Goal: Task Accomplishment & Management: Use online tool/utility

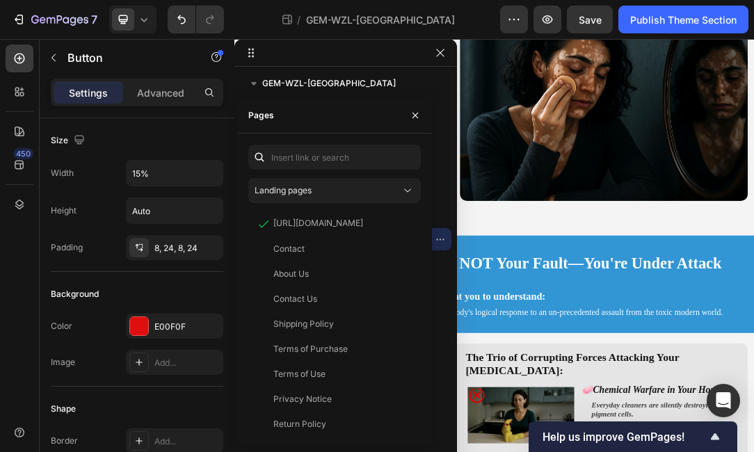
scroll to position [277, 0]
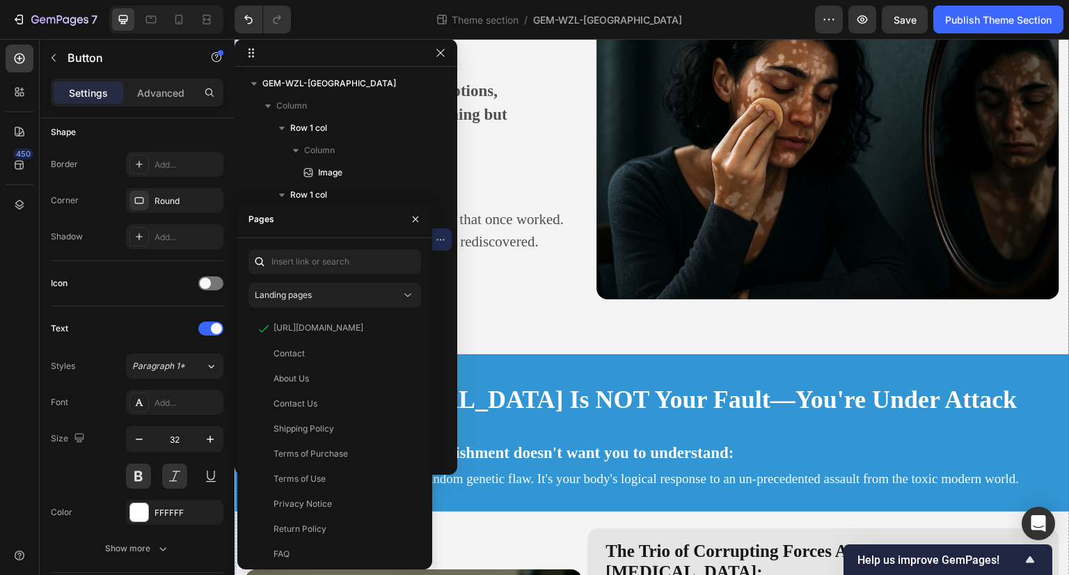
click at [514, 292] on div "Are you tired of hiding behind makeup, long sleeves, or excuses? Heading If peo…" at bounding box center [652, 111] width 835 height 487
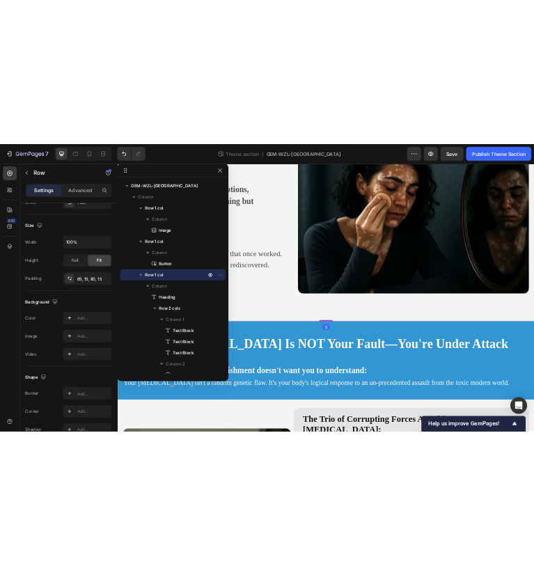
scroll to position [0, 0]
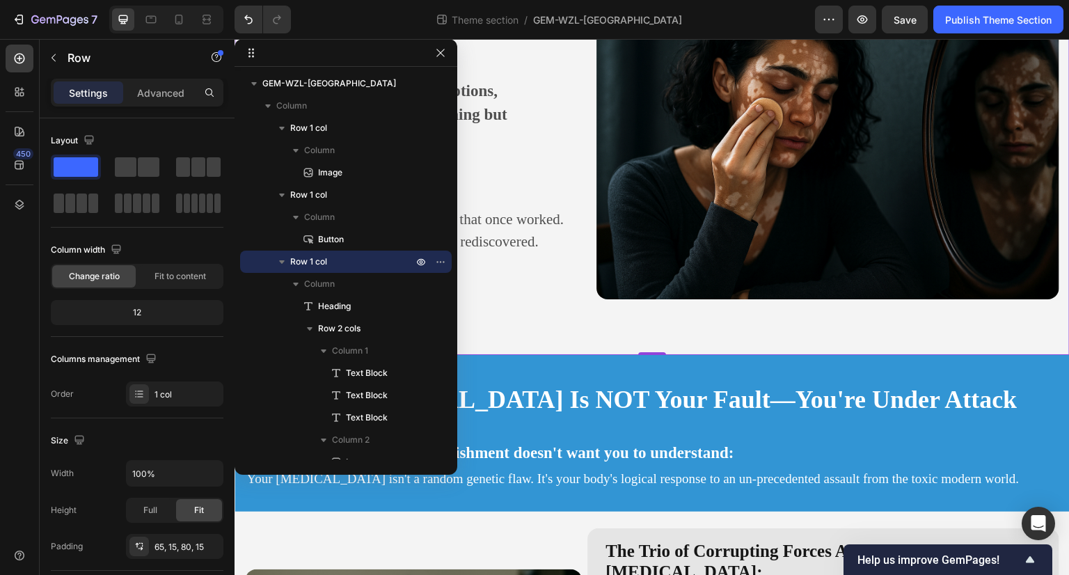
click at [406, 28] on div "Theme section / GEM-WZL-[GEOGRAPHIC_DATA]" at bounding box center [558, 20] width 513 height 28
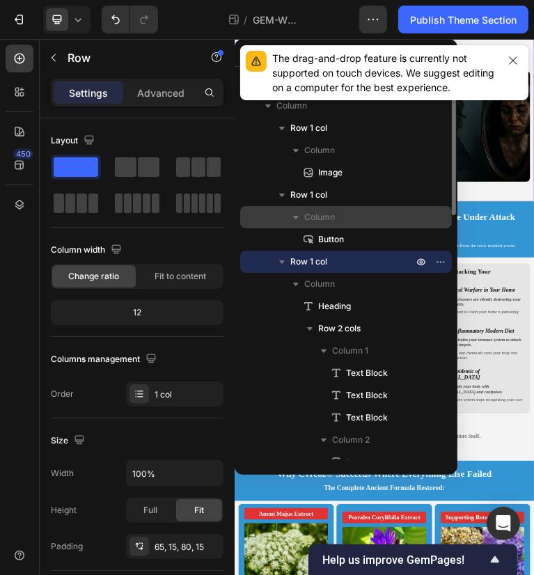
scroll to position [418, 0]
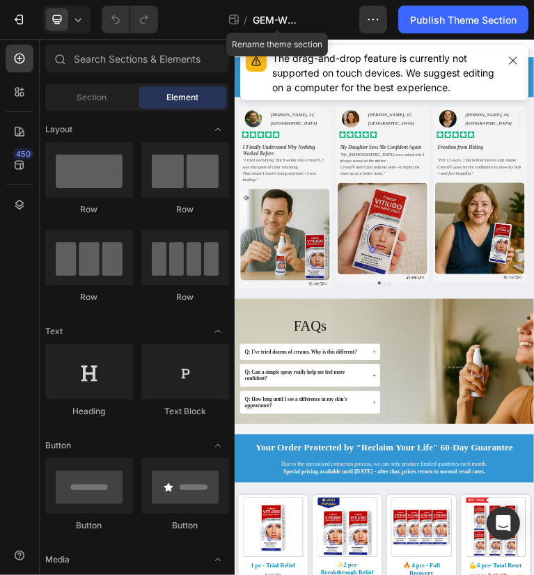
click at [285, 23] on span "GEM-WZL Vitiligo 2" at bounding box center [277, 20] width 49 height 15
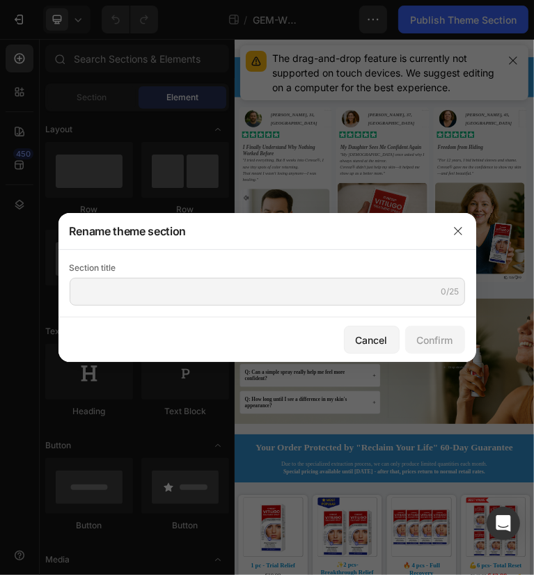
click at [292, 16] on div at bounding box center [267, 287] width 534 height 575
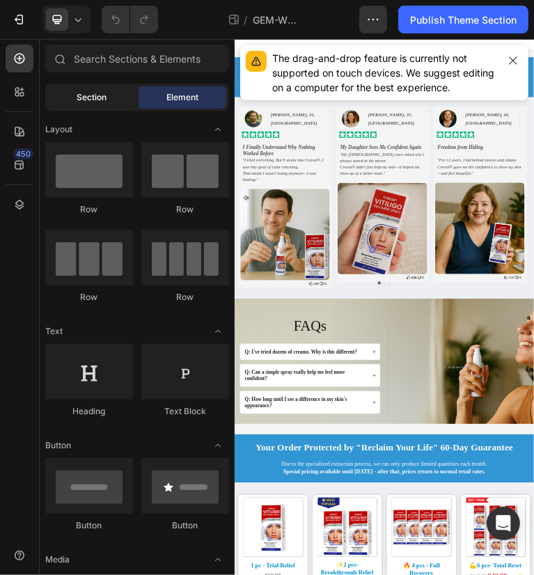
click at [117, 92] on div "Section" at bounding box center [92, 97] width 88 height 22
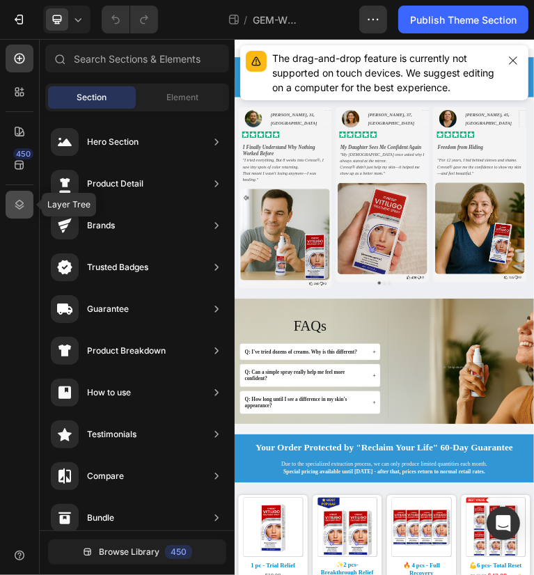
click at [16, 206] on icon at bounding box center [19, 205] width 9 height 10
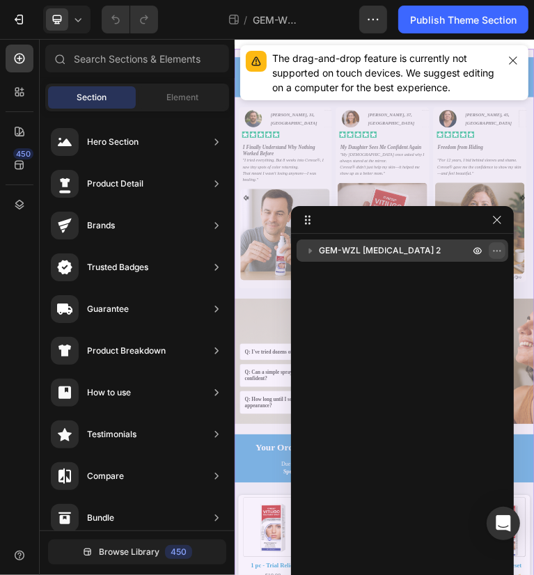
drag, startPoint x: 495, startPoint y: 247, endPoint x: 502, endPoint y: 248, distance: 7.7
click at [495, 247] on icon "button" at bounding box center [496, 250] width 11 height 11
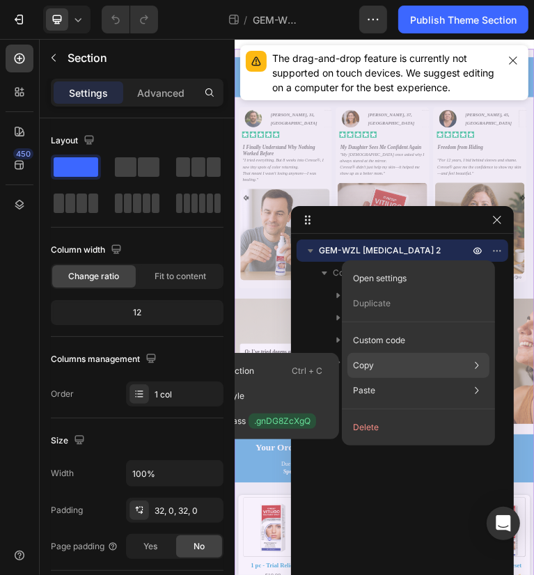
click at [400, 368] on div "Copy Copy section Ctrl + C Copy style Copy class .gnDG8ZcXgQ" at bounding box center [418, 365] width 142 height 25
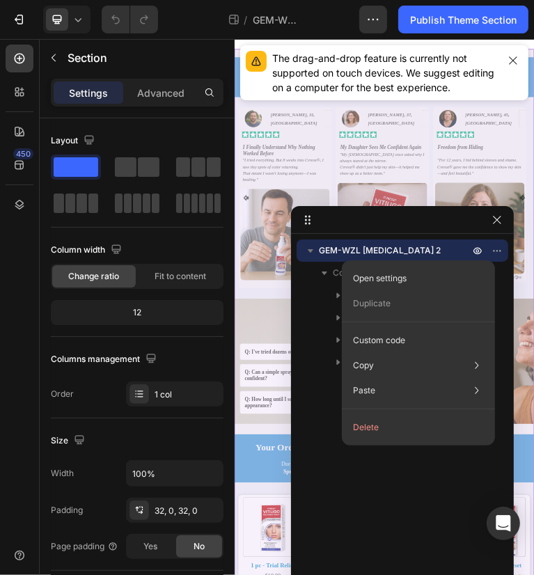
click at [395, 248] on span "GEM-WZL Vitiligo 2" at bounding box center [380, 251] width 122 height 14
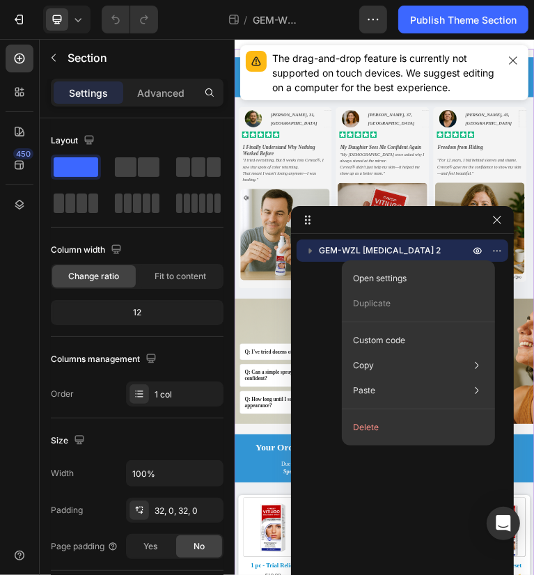
click at [395, 248] on span "GEM-WZL Vitiligo 2" at bounding box center [380, 251] width 122 height 14
click at [328, 251] on span "GEM-WZL Vitiligo 2" at bounding box center [380, 251] width 122 height 14
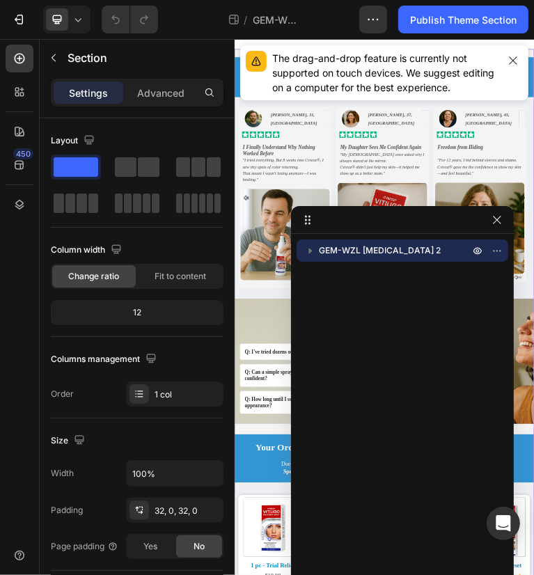
click at [326, 292] on div "GEM-WZL Vitiligo 2" at bounding box center [402, 432] width 223 height 387
click at [312, 251] on icon "button" at bounding box center [310, 251] width 3 height 6
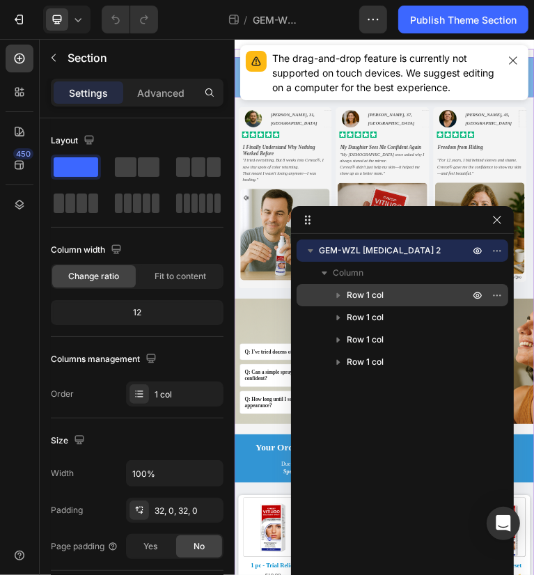
click at [338, 294] on icon "button" at bounding box center [338, 296] width 3 height 6
click at [374, 294] on span "Row 1 col" at bounding box center [365, 295] width 37 height 14
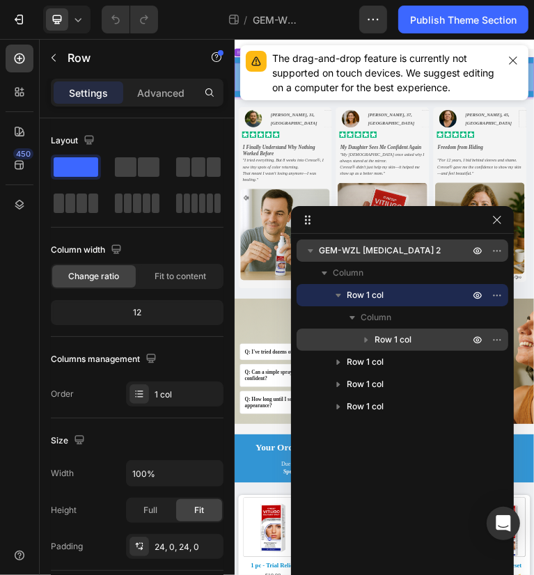
click at [404, 336] on span "Row 1 col" at bounding box center [392, 340] width 37 height 14
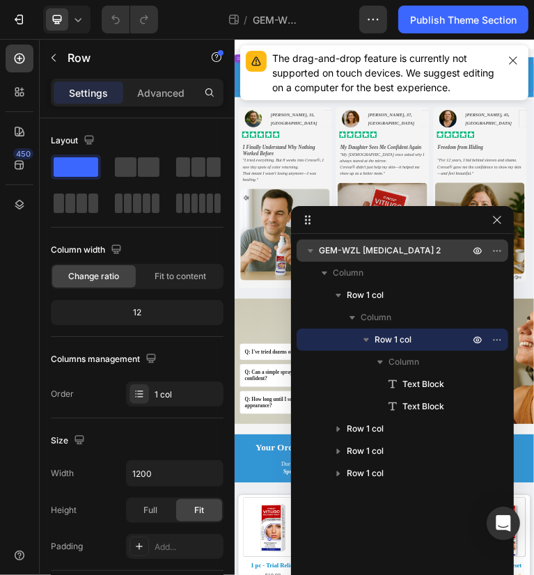
click at [420, 341] on p "Row 1 col" at bounding box center [422, 340] width 97 height 14
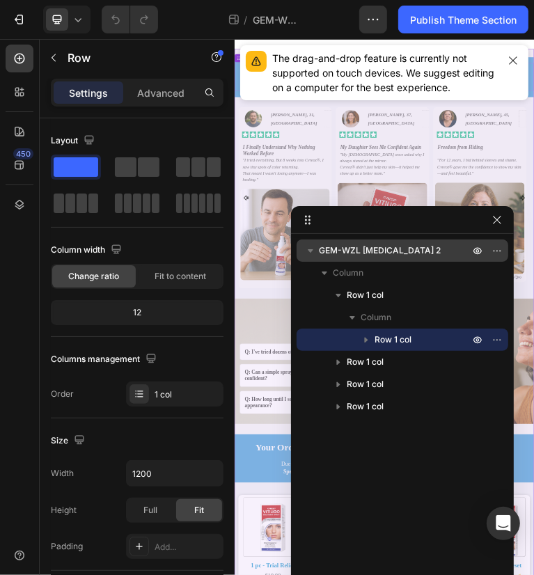
click at [390, 251] on span "GEM-WZL Vitiligo 2" at bounding box center [380, 251] width 122 height 14
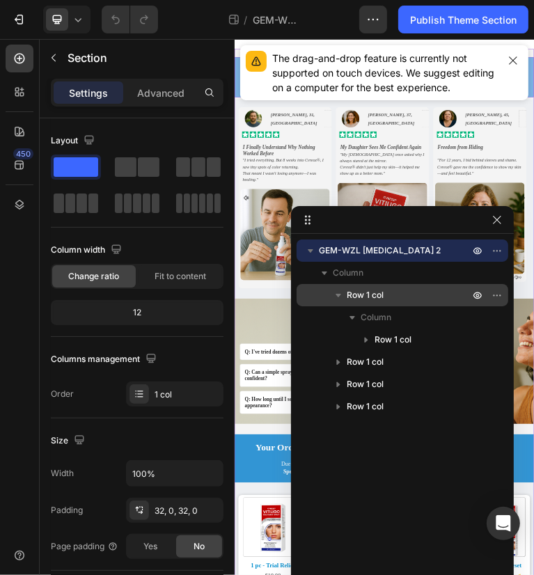
click at [429, 299] on p "Row 1 col" at bounding box center [409, 295] width 125 height 14
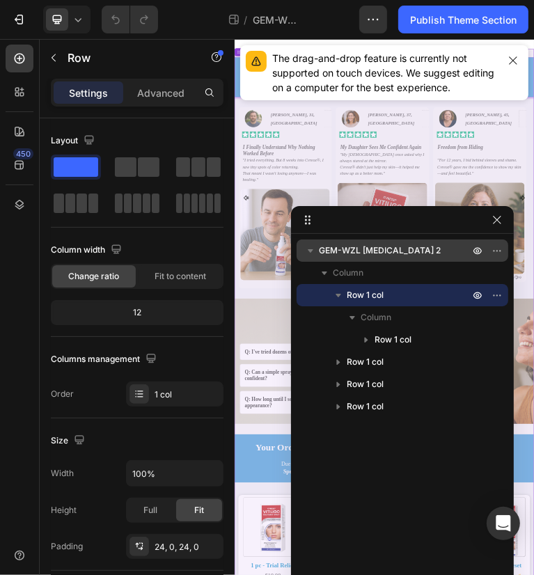
click at [383, 252] on span "GEM-WZL Vitiligo 2" at bounding box center [380, 251] width 122 height 14
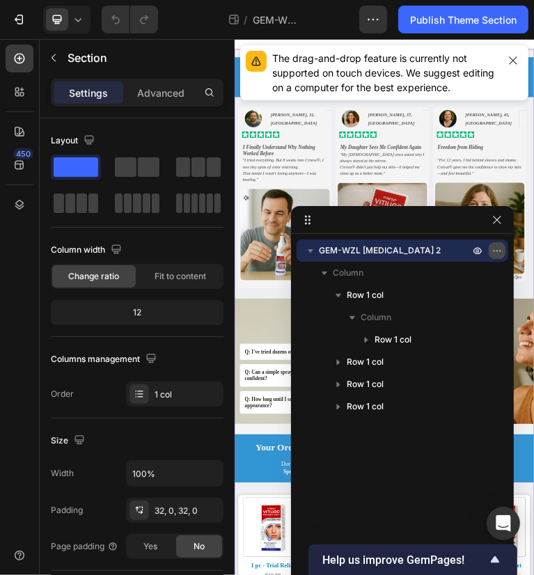
click at [498, 253] on icon "button" at bounding box center [496, 250] width 11 height 11
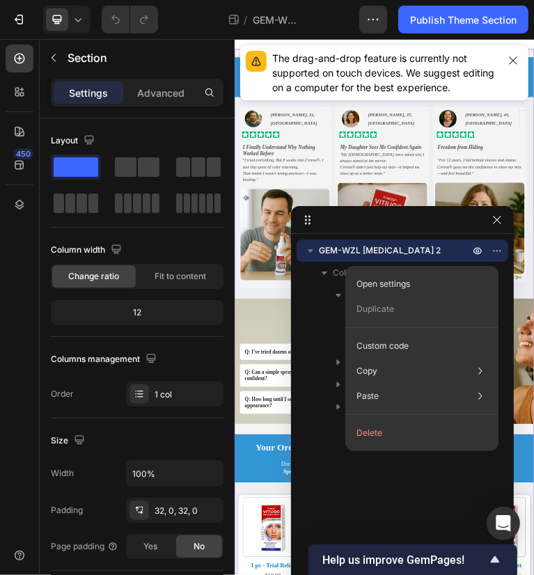
click at [413, 249] on p "GEM-WZL Vitiligo 2" at bounding box center [395, 251] width 153 height 14
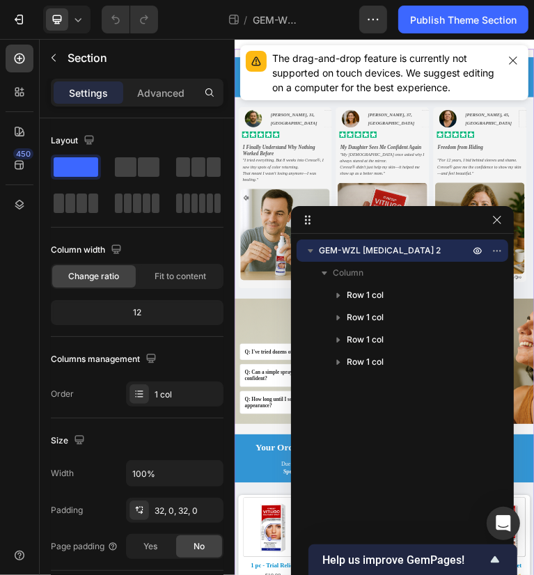
click at [313, 434] on div "GEM-WZL Vitiligo 2 Column Row 1 col Row 1 col Row 1 col Row 1 col" at bounding box center [402, 432] width 223 height 387
click at [402, 254] on p "GEM-WZL Vitiligo 2" at bounding box center [395, 251] width 153 height 14
click at [312, 251] on icon "button" at bounding box center [310, 251] width 14 height 14
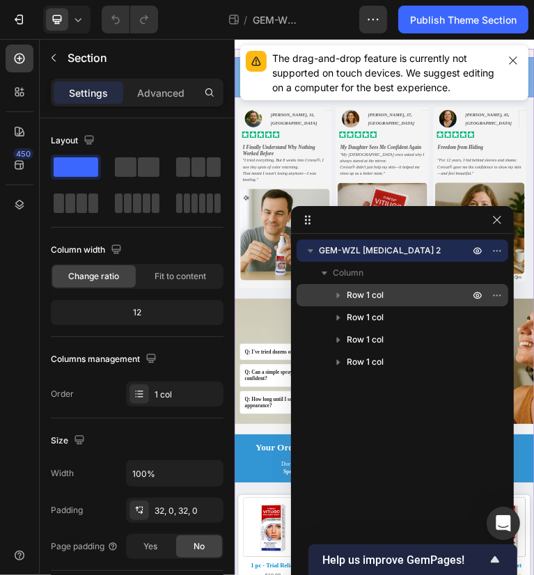
click at [397, 294] on p "Row 1 col" at bounding box center [409, 295] width 125 height 14
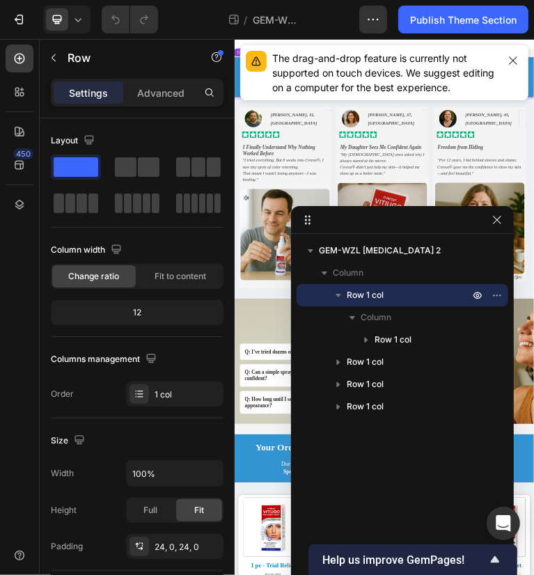
click at [340, 297] on icon "button" at bounding box center [338, 295] width 14 height 14
click at [397, 387] on div "GEM-WZL Vitiligo 2 Column Row 1 col Row 1 col Row 1 col Row 1 col" at bounding box center [402, 432] width 223 height 387
click at [314, 290] on div "Row 1 col" at bounding box center [402, 295] width 200 height 22
click at [337, 295] on icon "button" at bounding box center [338, 295] width 6 height 3
click at [398, 296] on p "Row 1 col" at bounding box center [409, 295] width 125 height 14
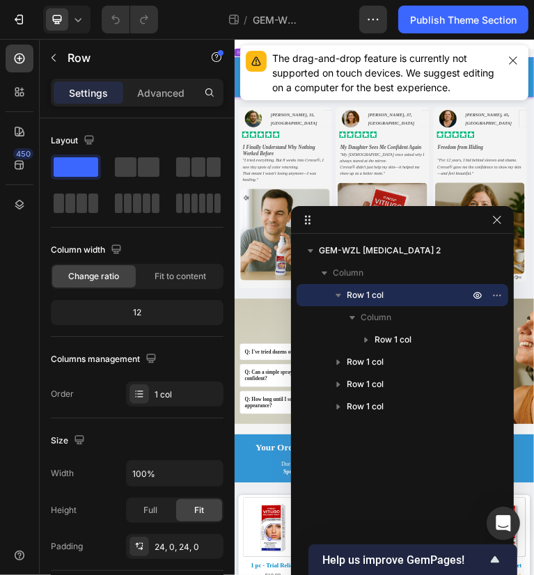
click at [339, 294] on icon "button" at bounding box center [338, 295] width 6 height 3
click at [406, 299] on p "Row 1 col" at bounding box center [409, 295] width 125 height 14
click at [337, 295] on icon "button" at bounding box center [338, 295] width 6 height 3
drag, startPoint x: 321, startPoint y: 403, endPoint x: 326, endPoint y: 291, distance: 112.1
click at [326, 291] on div "GEM-WZL Vitiligo 2 Column Row 1 col Row 1 col Row 1 col Row 1 col" at bounding box center [402, 432] width 223 height 387
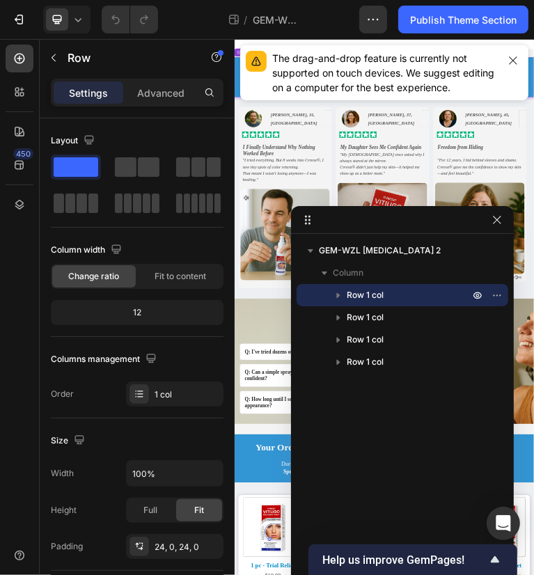
click at [326, 291] on div "Row 1 col" at bounding box center [402, 295] width 200 height 22
click at [343, 296] on icon "button" at bounding box center [338, 295] width 14 height 14
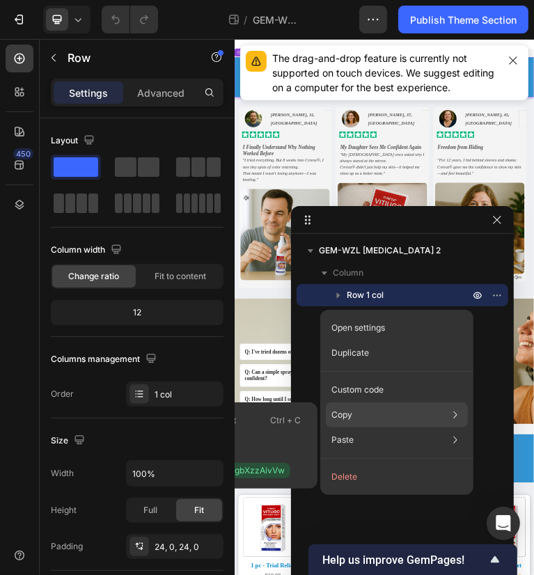
click at [360, 413] on div "Copy Copy element Ctrl + C Copy style Copy class .gbXzzAivVw" at bounding box center [397, 414] width 142 height 25
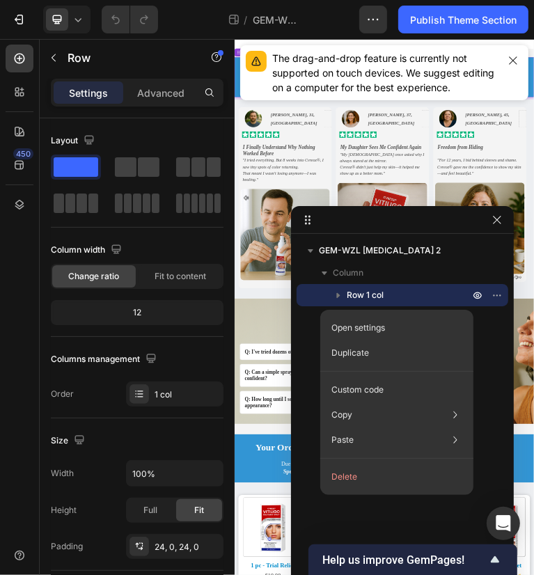
click at [395, 294] on p "Row 1 col" at bounding box center [409, 295] width 125 height 14
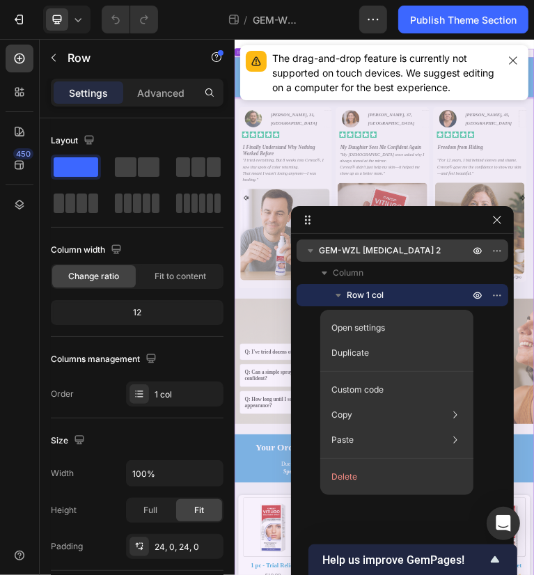
click at [441, 248] on p "GEM-WZL Vitiligo 2" at bounding box center [395, 251] width 153 height 14
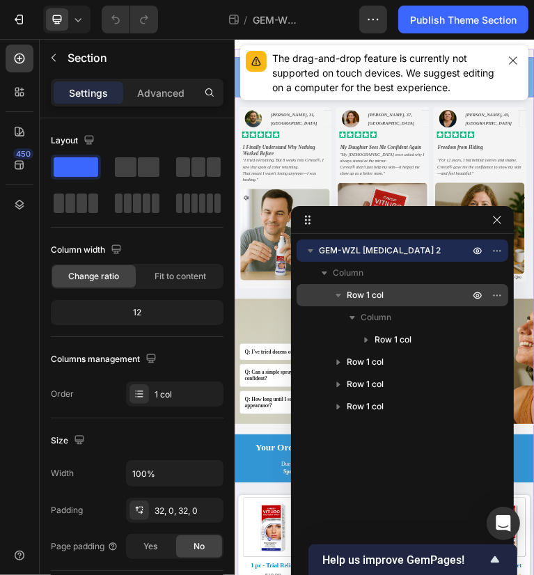
click at [426, 299] on p "Row 1 col" at bounding box center [409, 295] width 125 height 14
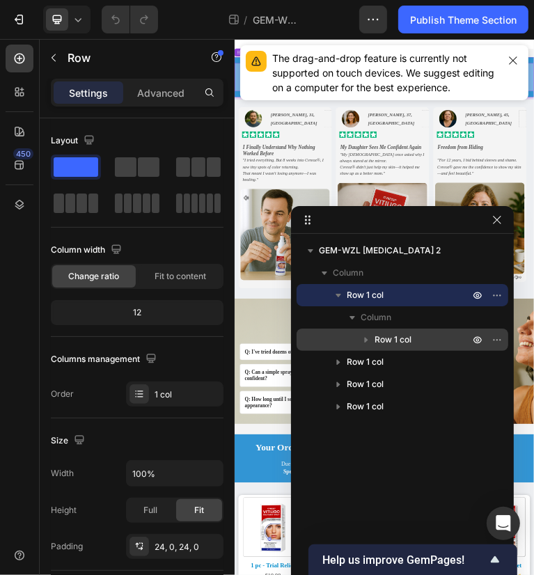
click at [365, 342] on icon "button" at bounding box center [366, 340] width 3 height 6
click at [362, 340] on icon "button" at bounding box center [366, 340] width 14 height 14
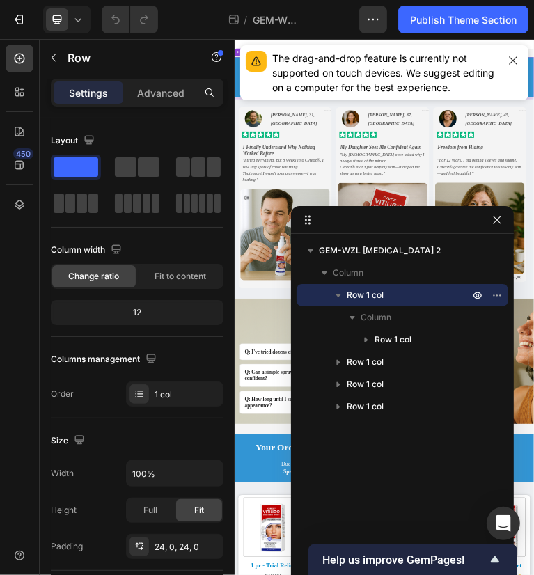
click at [337, 296] on icon "button" at bounding box center [338, 295] width 6 height 3
click at [335, 295] on icon "button" at bounding box center [338, 295] width 14 height 14
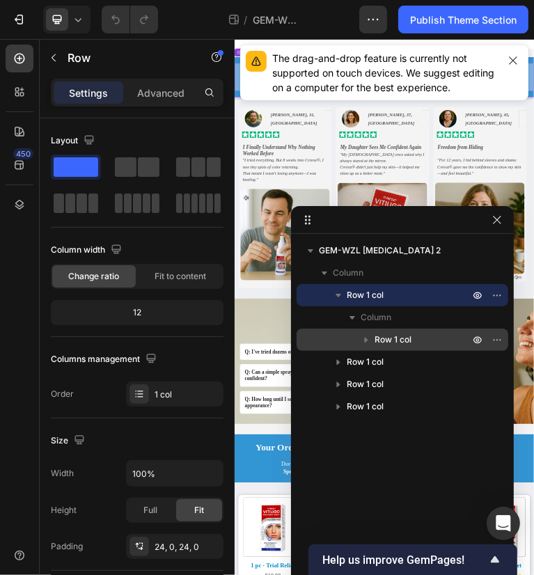
click at [367, 342] on icon "button" at bounding box center [366, 340] width 14 height 14
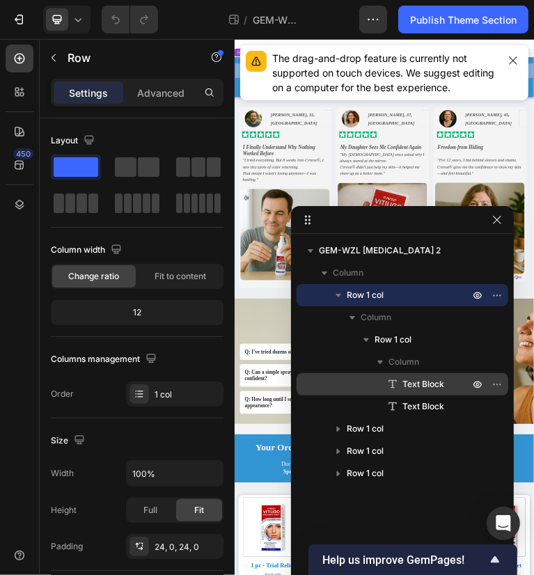
click at [440, 385] on span "Text Block" at bounding box center [423, 384] width 42 height 14
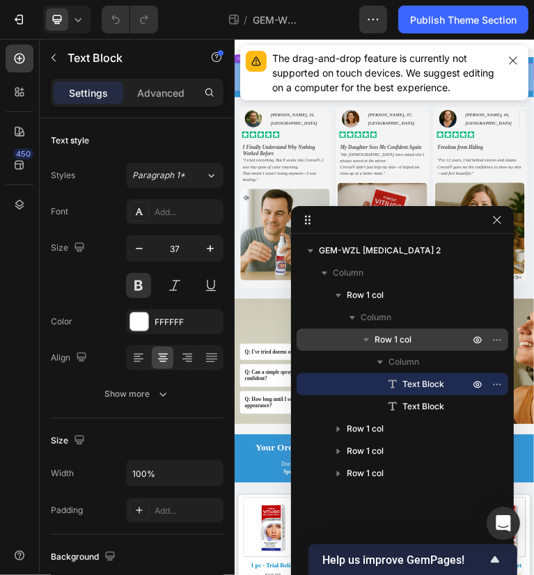
click at [408, 342] on span "Row 1 col" at bounding box center [392, 340] width 37 height 14
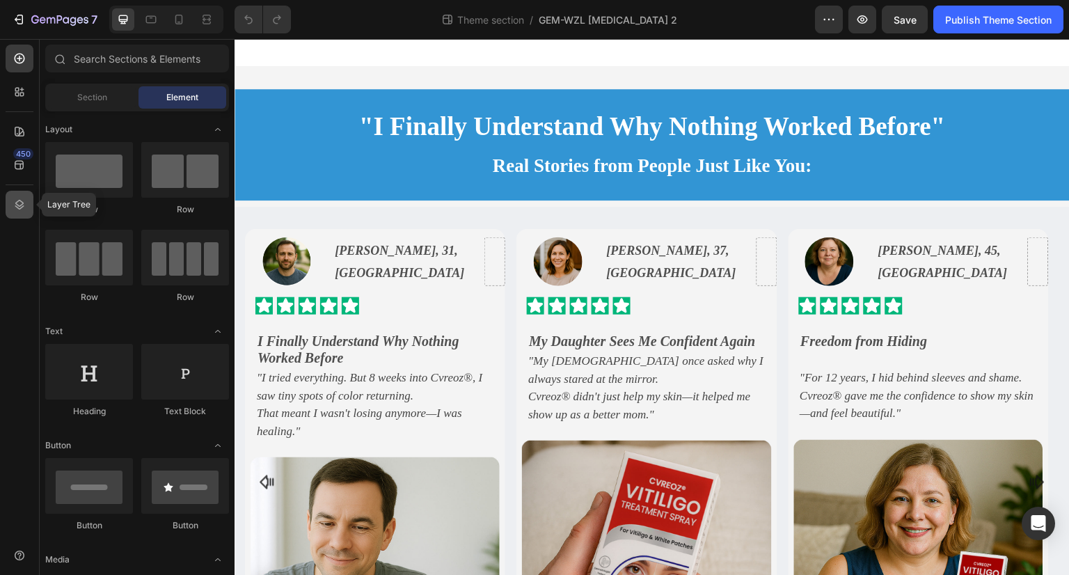
click at [17, 201] on icon at bounding box center [19, 205] width 9 height 10
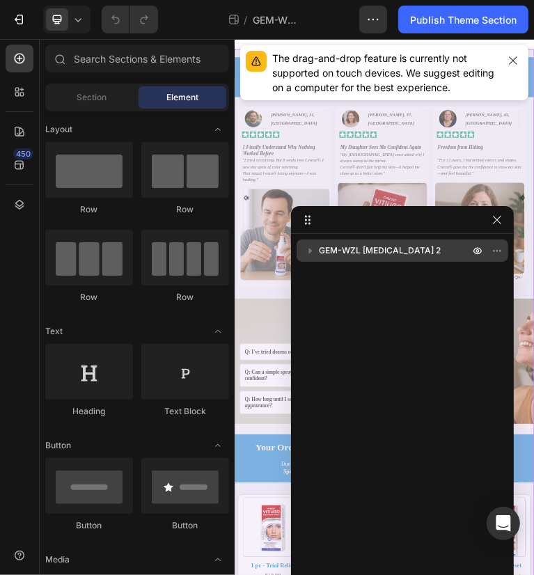
click at [310, 252] on icon "button" at bounding box center [310, 251] width 14 height 14
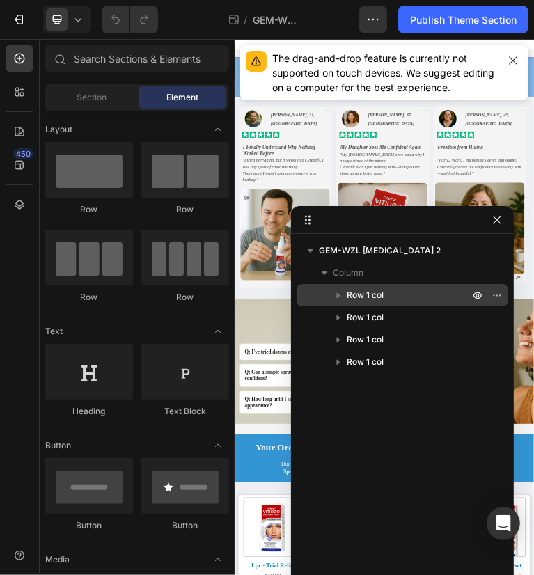
click at [314, 299] on div "Row 1 col" at bounding box center [402, 295] width 200 height 22
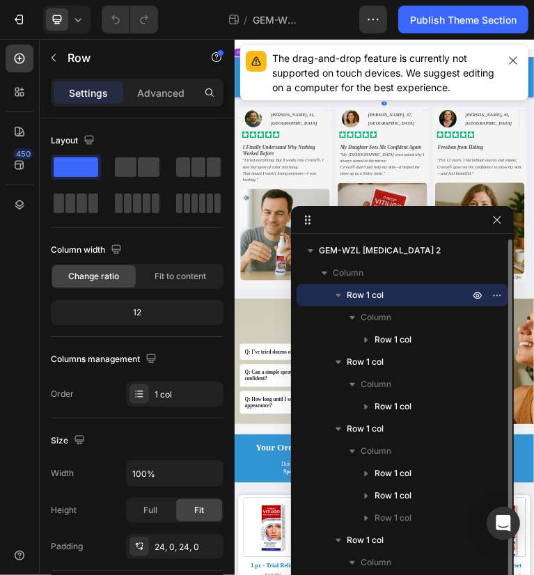
click at [342, 296] on icon "button" at bounding box center [338, 295] width 14 height 14
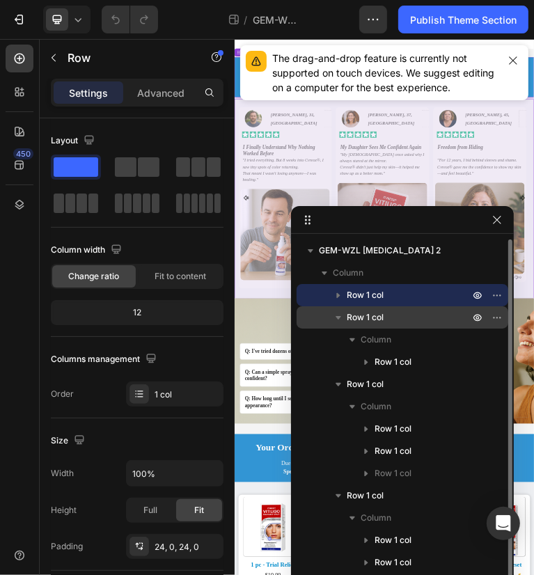
click at [335, 317] on icon "button" at bounding box center [338, 317] width 14 height 14
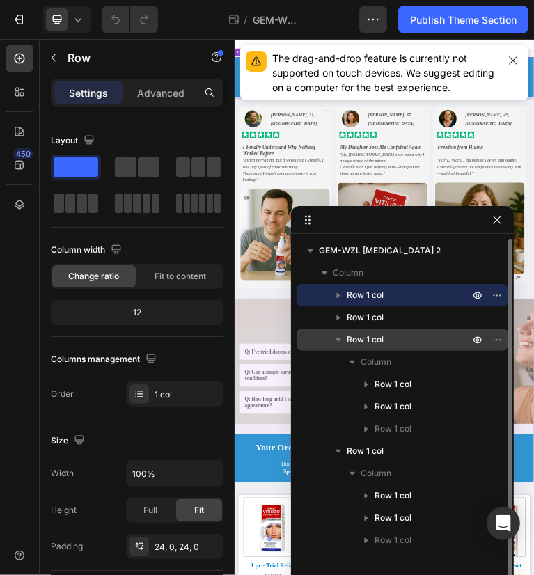
click at [337, 341] on icon "button" at bounding box center [338, 339] width 6 height 3
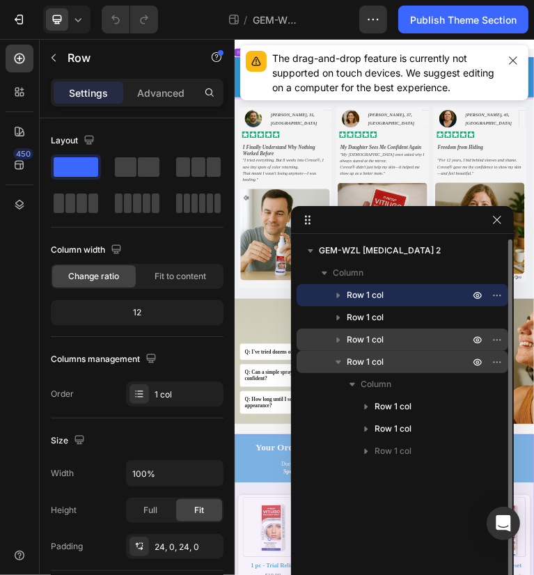
click at [339, 363] on icon "button" at bounding box center [338, 361] width 6 height 3
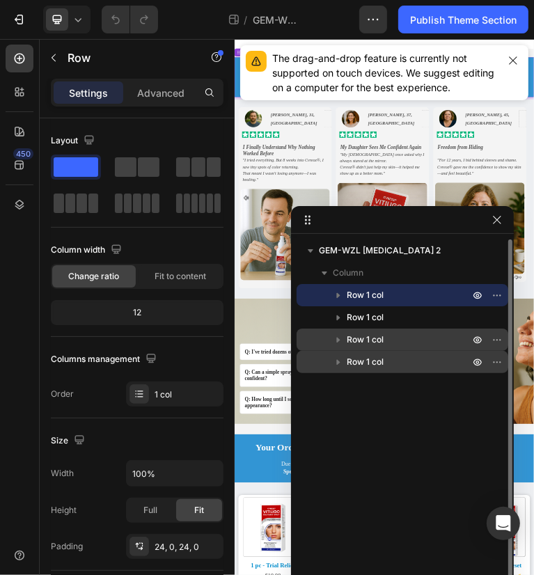
click at [316, 296] on div "Row 1 col" at bounding box center [402, 295] width 200 height 22
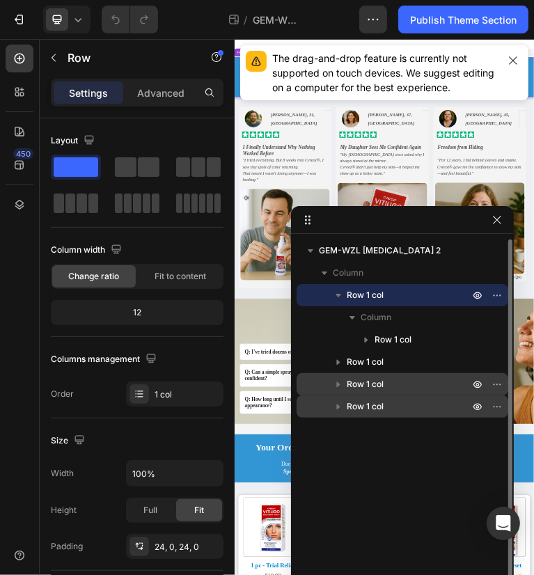
click at [340, 296] on icon "button" at bounding box center [338, 295] width 14 height 14
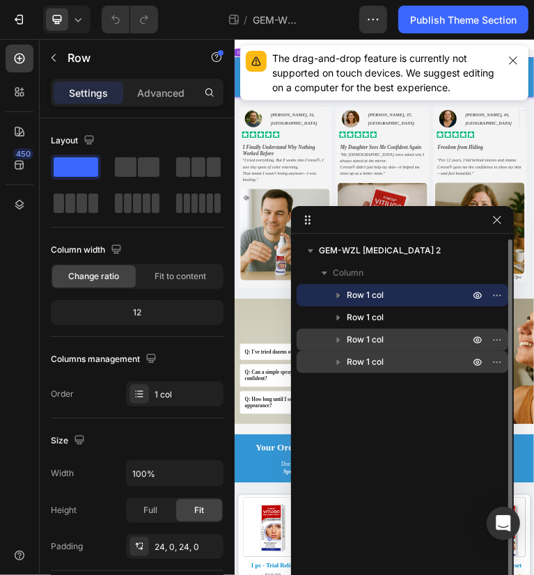
click at [325, 294] on div "Row 1 col" at bounding box center [402, 295] width 200 height 22
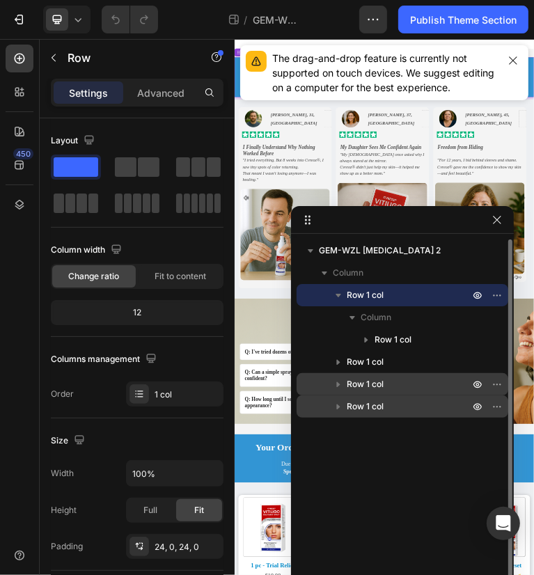
click at [342, 294] on icon "button" at bounding box center [338, 295] width 14 height 14
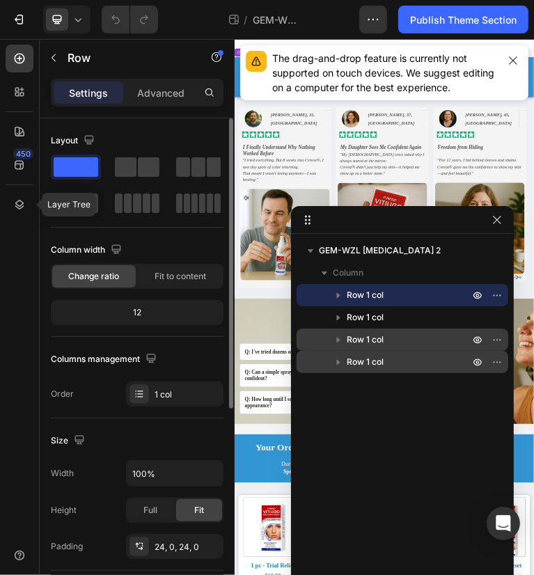
drag, startPoint x: 19, startPoint y: 204, endPoint x: 41, endPoint y: 204, distance: 21.6
click at [19, 204] on icon at bounding box center [20, 205] width 14 height 14
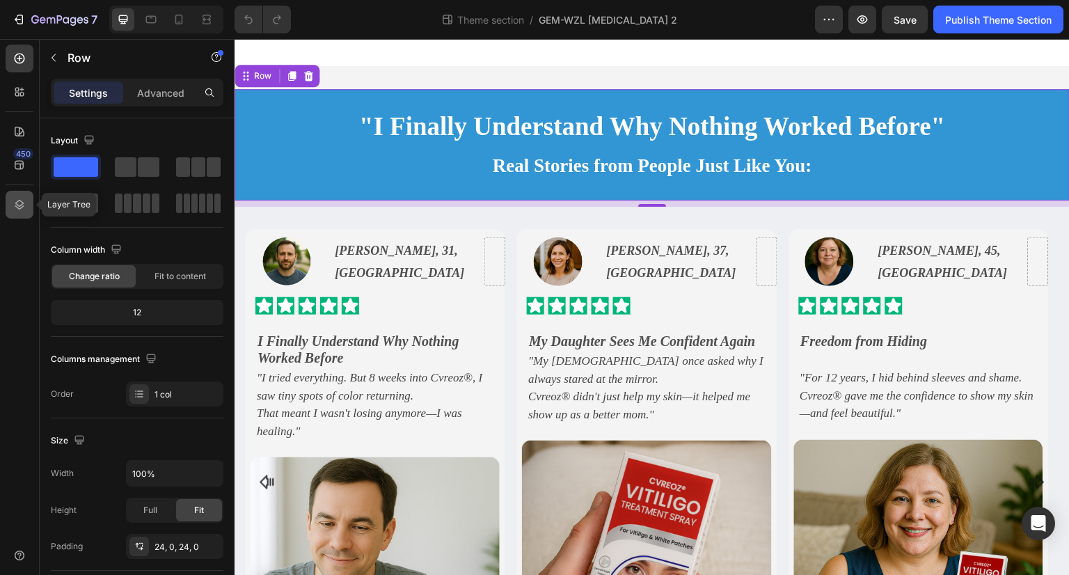
click at [18, 198] on icon at bounding box center [20, 205] width 14 height 14
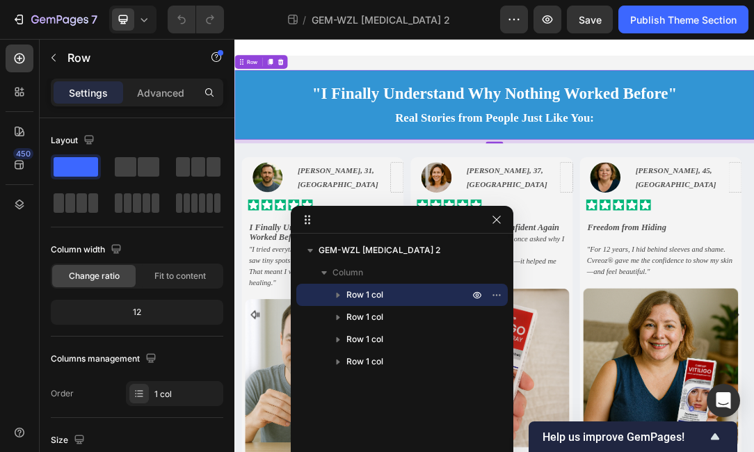
click at [410, 298] on p "Row 1 col" at bounding box center [409, 295] width 125 height 14
click at [340, 293] on icon "button" at bounding box center [338, 295] width 14 height 14
click at [337, 293] on icon "button" at bounding box center [338, 295] width 14 height 14
click at [371, 294] on span "Row 1 col" at bounding box center [365, 295] width 37 height 14
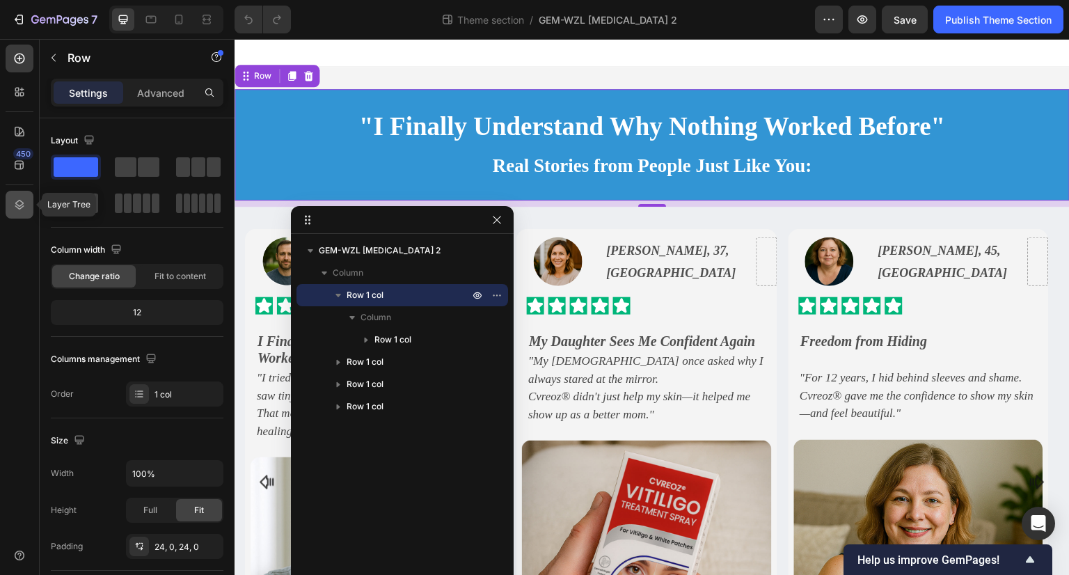
click at [23, 208] on icon at bounding box center [20, 205] width 14 height 14
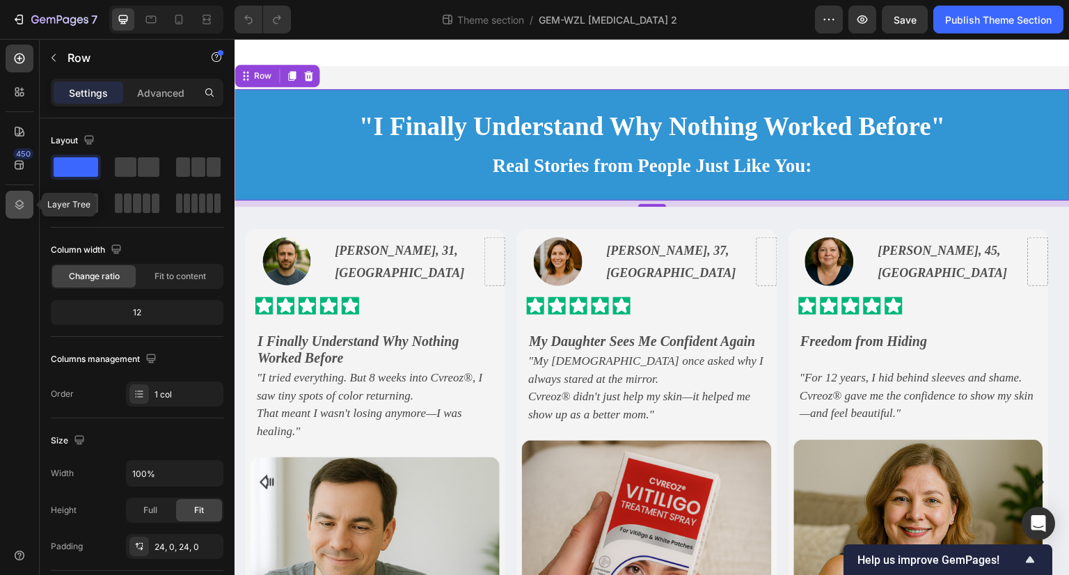
click at [23, 208] on icon at bounding box center [20, 205] width 14 height 14
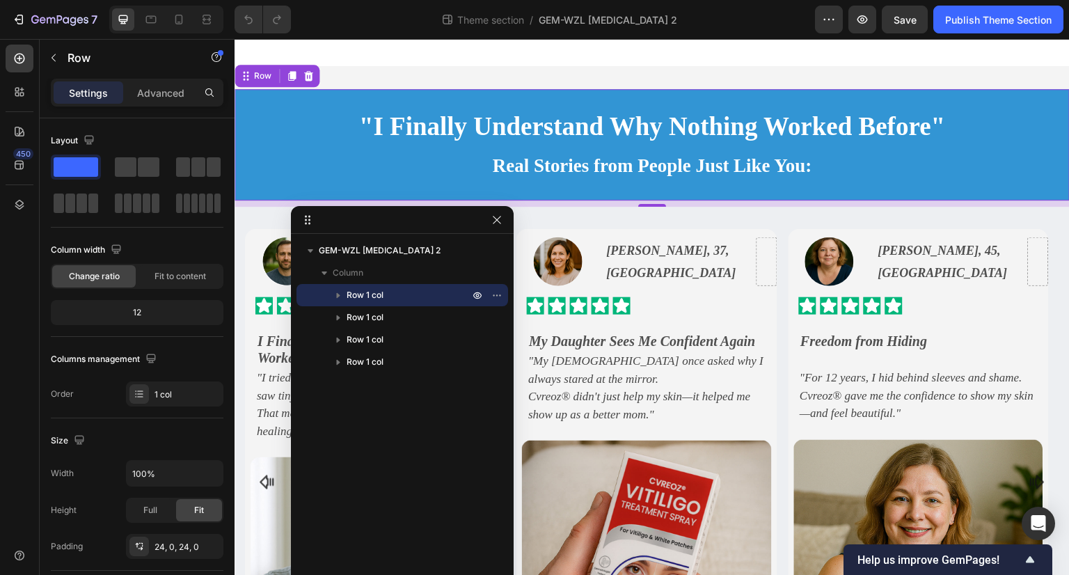
click at [398, 295] on p "Row 1 col" at bounding box center [409, 295] width 125 height 14
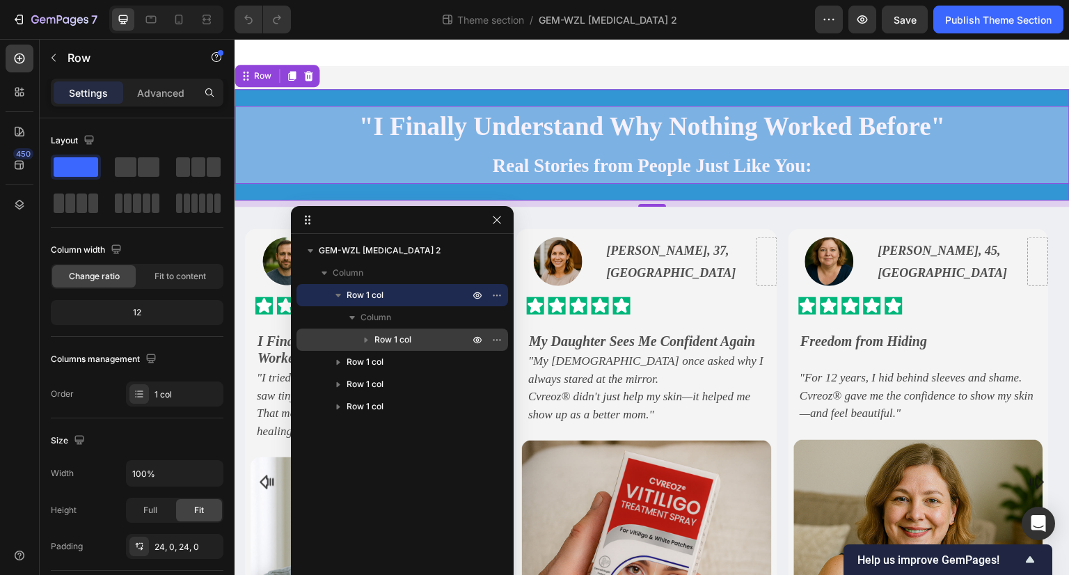
click at [367, 342] on icon "button" at bounding box center [366, 340] width 14 height 14
click at [431, 337] on p "Row 1 col" at bounding box center [422, 340] width 97 height 14
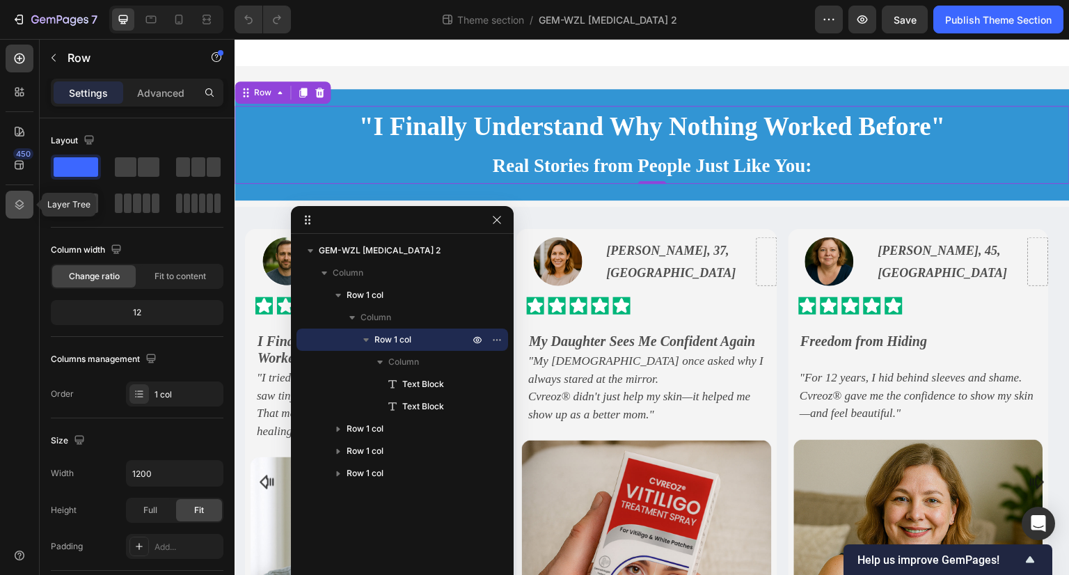
click at [6, 201] on div at bounding box center [20, 205] width 28 height 28
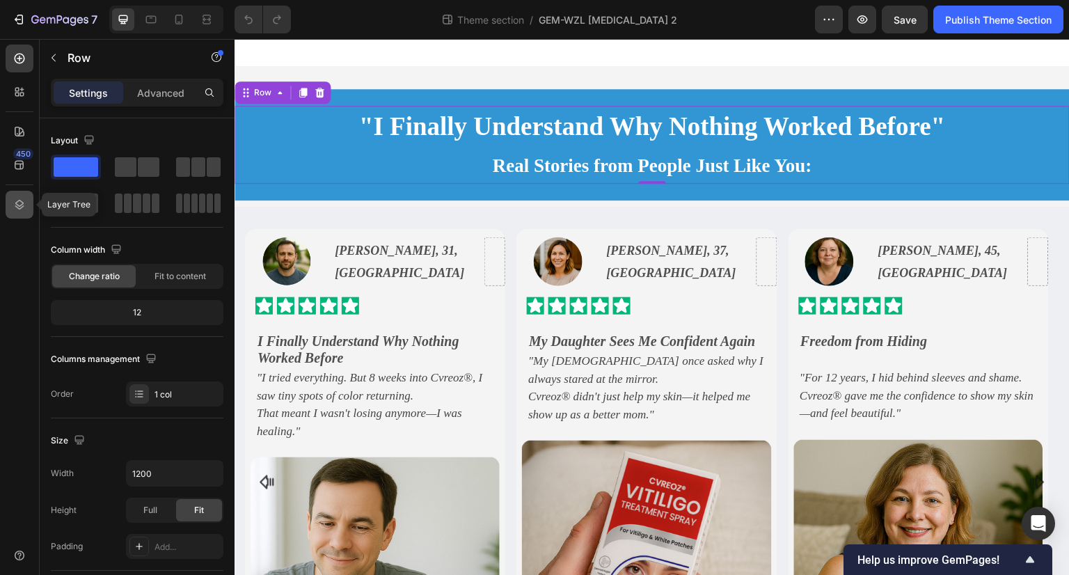
click at [13, 205] on icon at bounding box center [20, 205] width 14 height 14
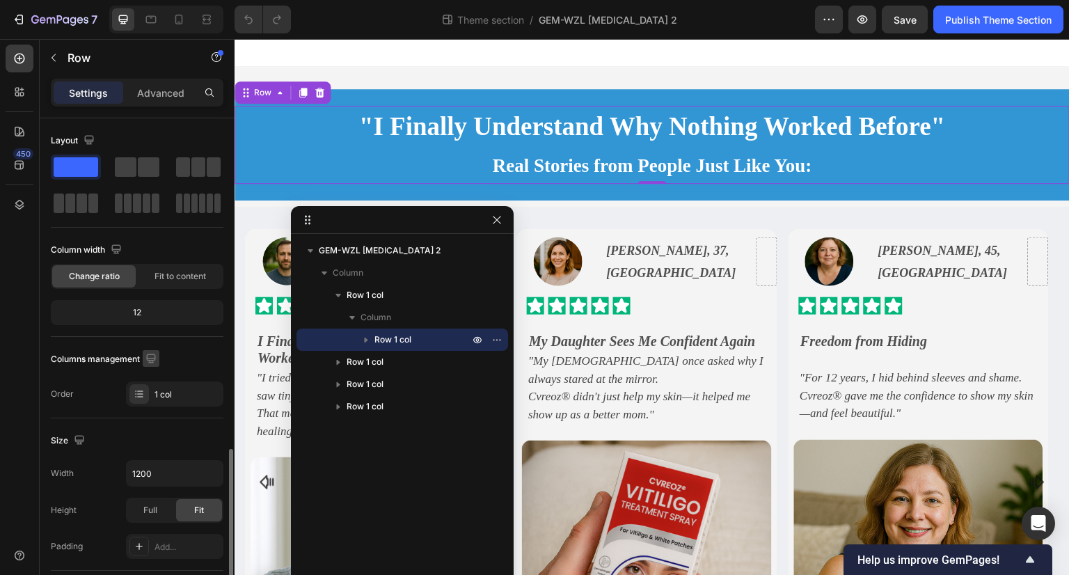
scroll to position [209, 0]
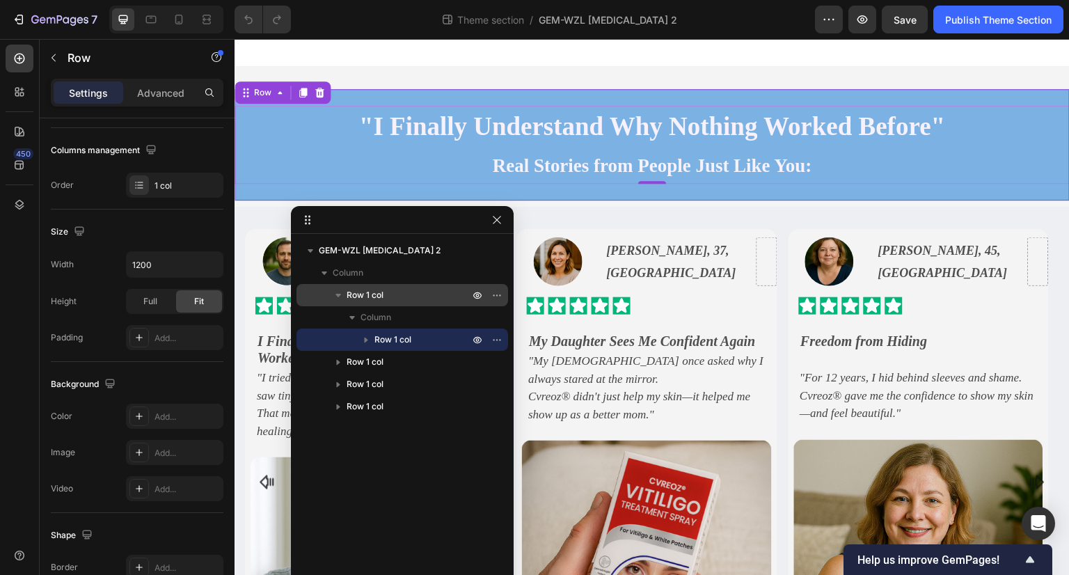
click at [413, 296] on p "Row 1 col" at bounding box center [409, 295] width 125 height 14
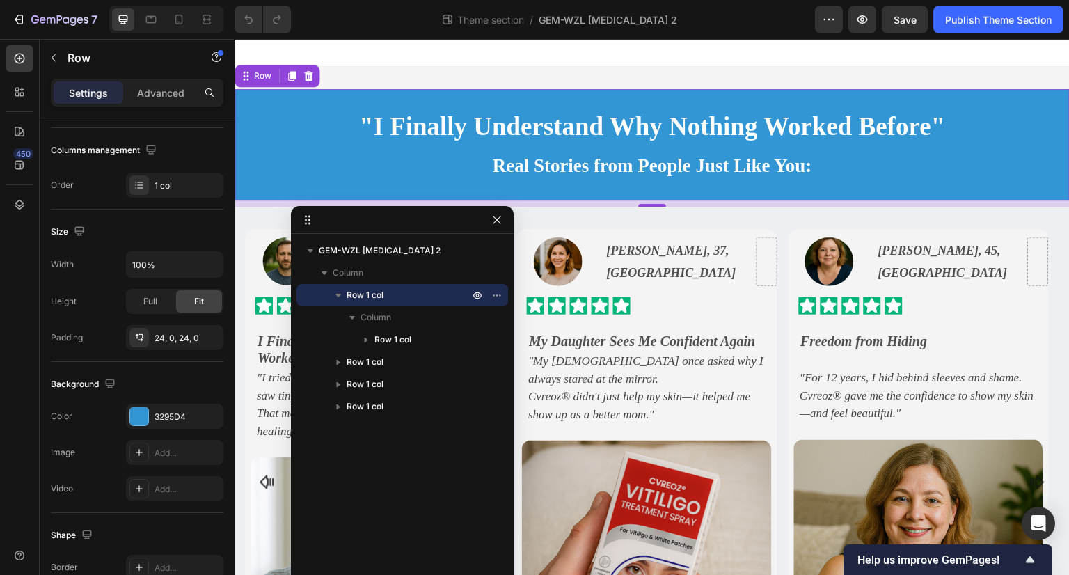
click at [340, 294] on icon "button" at bounding box center [338, 295] width 6 height 3
click at [369, 294] on span "Row 1 col" at bounding box center [365, 295] width 37 height 14
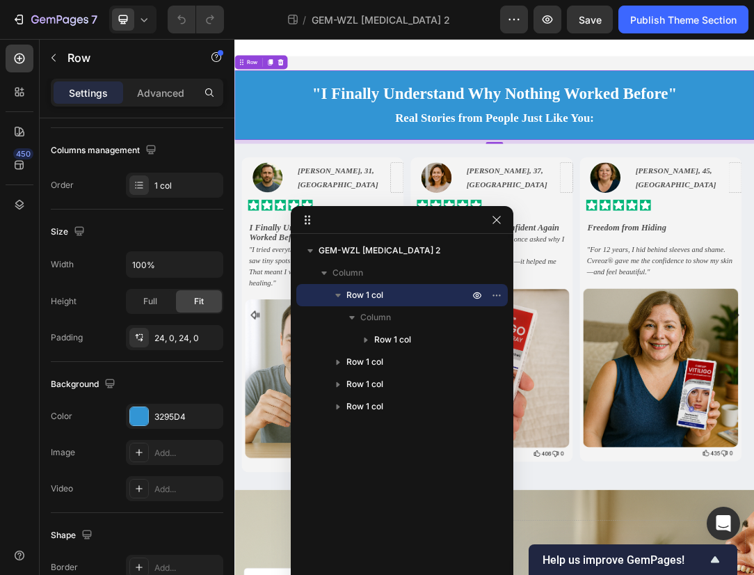
click at [418, 296] on p "Row 1 col" at bounding box center [409, 295] width 125 height 14
